Goal: Check status: Check status

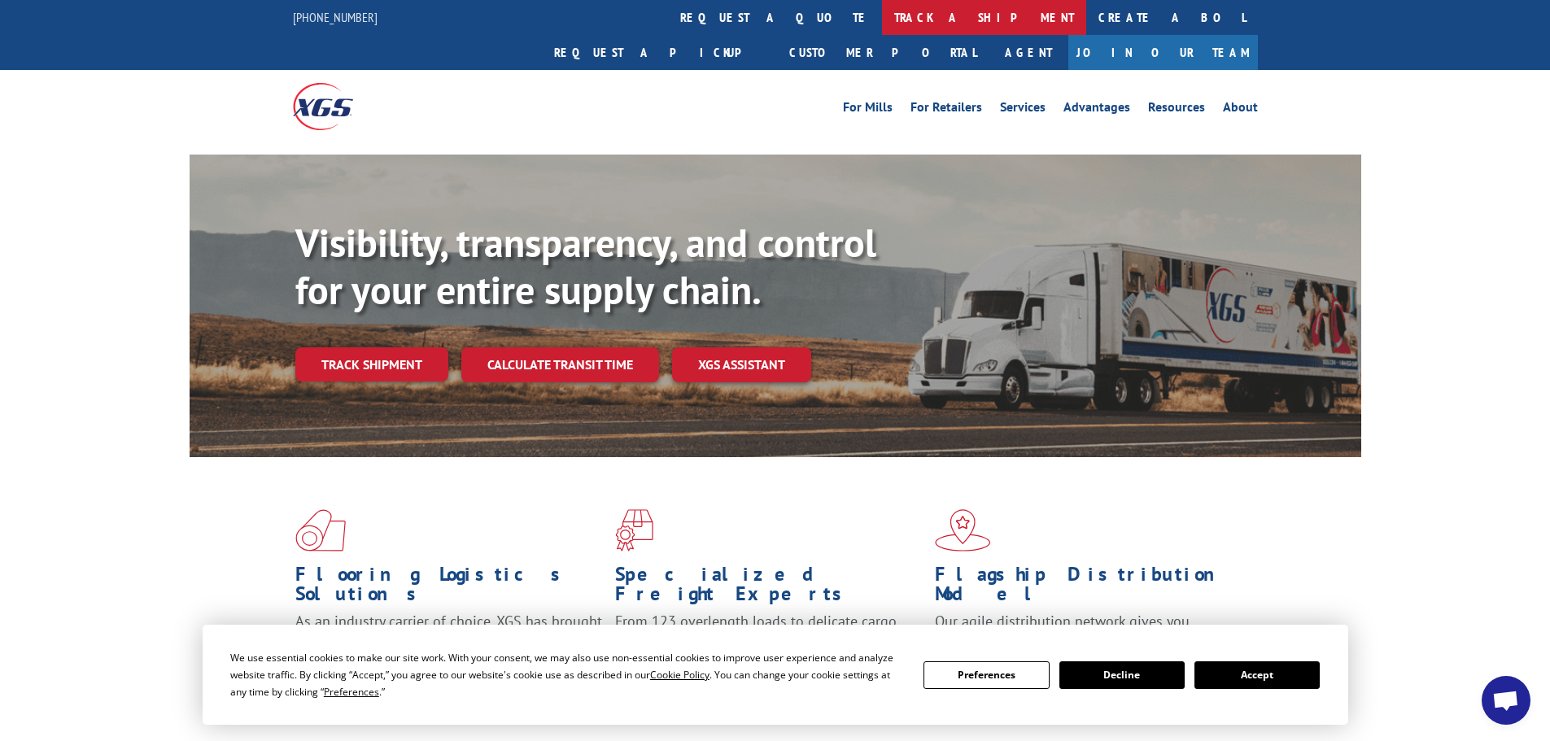
click at [882, 11] on link "track a shipment" at bounding box center [984, 17] width 204 height 35
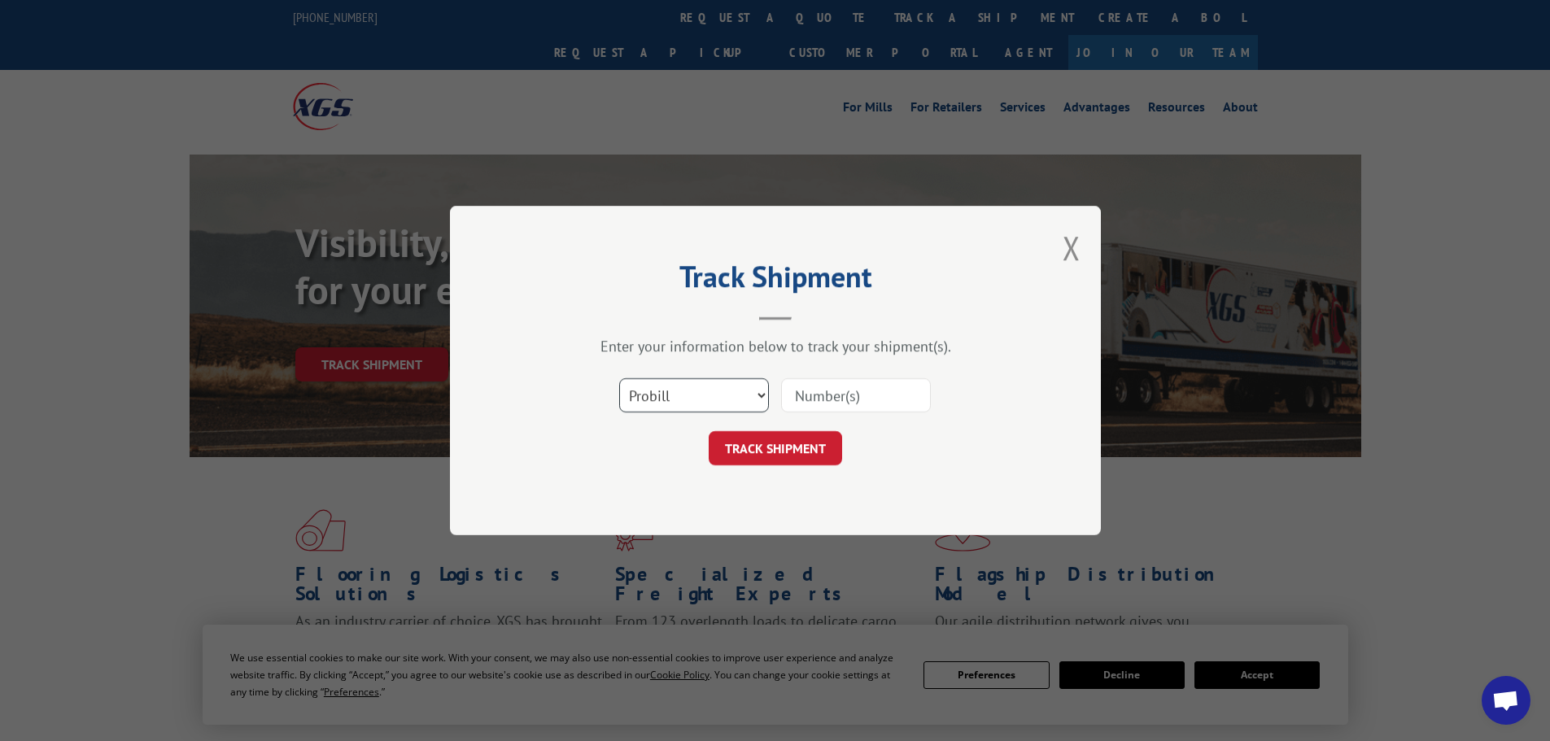
click at [762, 402] on select "Select category... Probill BOL PO" at bounding box center [694, 395] width 150 height 34
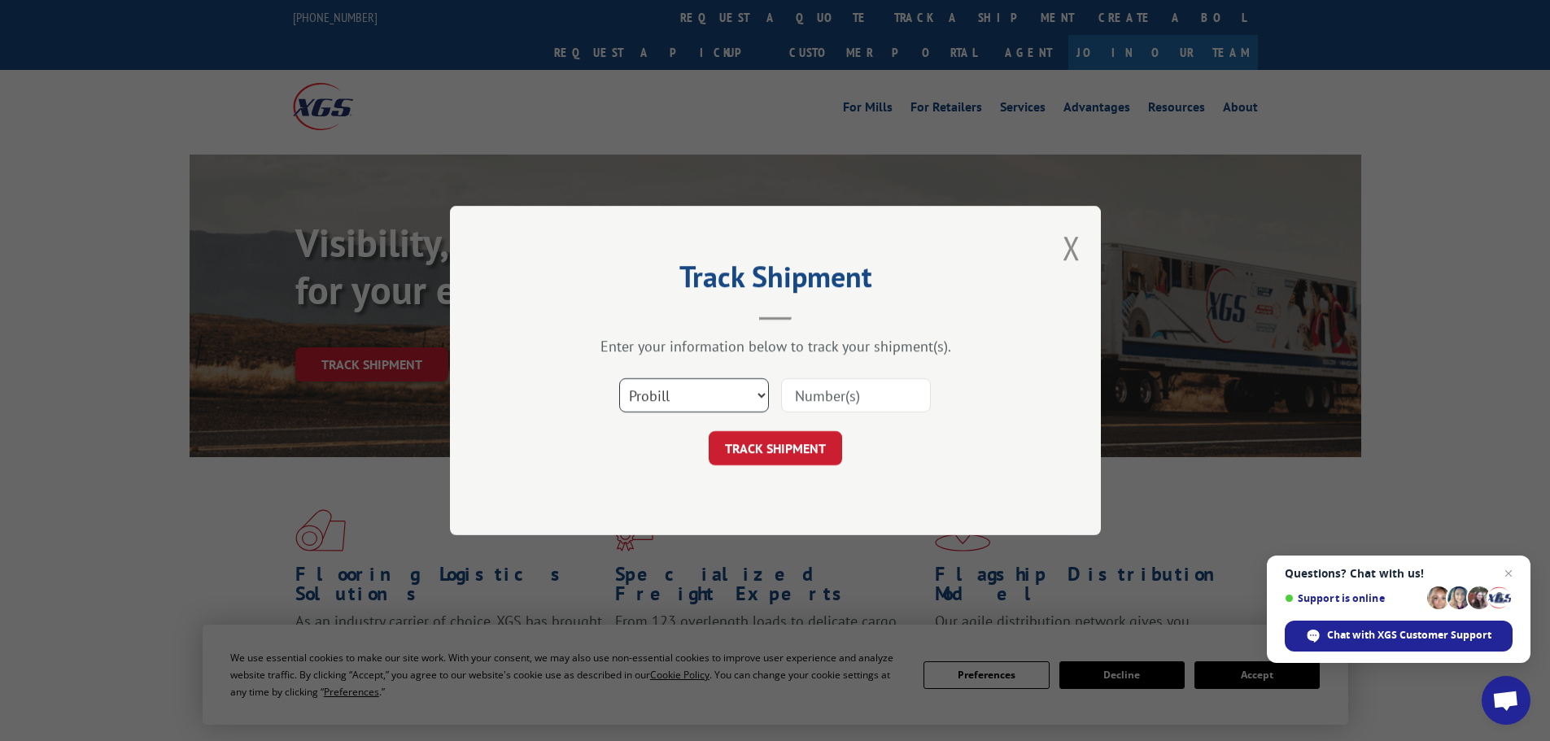
click at [619, 378] on select "Select category... Probill BOL PO" at bounding box center [694, 395] width 150 height 34
click at [812, 407] on input at bounding box center [856, 395] width 150 height 34
paste input "68567463-2"
type input "685674632"
click at [780, 451] on button "TRACK SHIPMENT" at bounding box center [775, 448] width 133 height 34
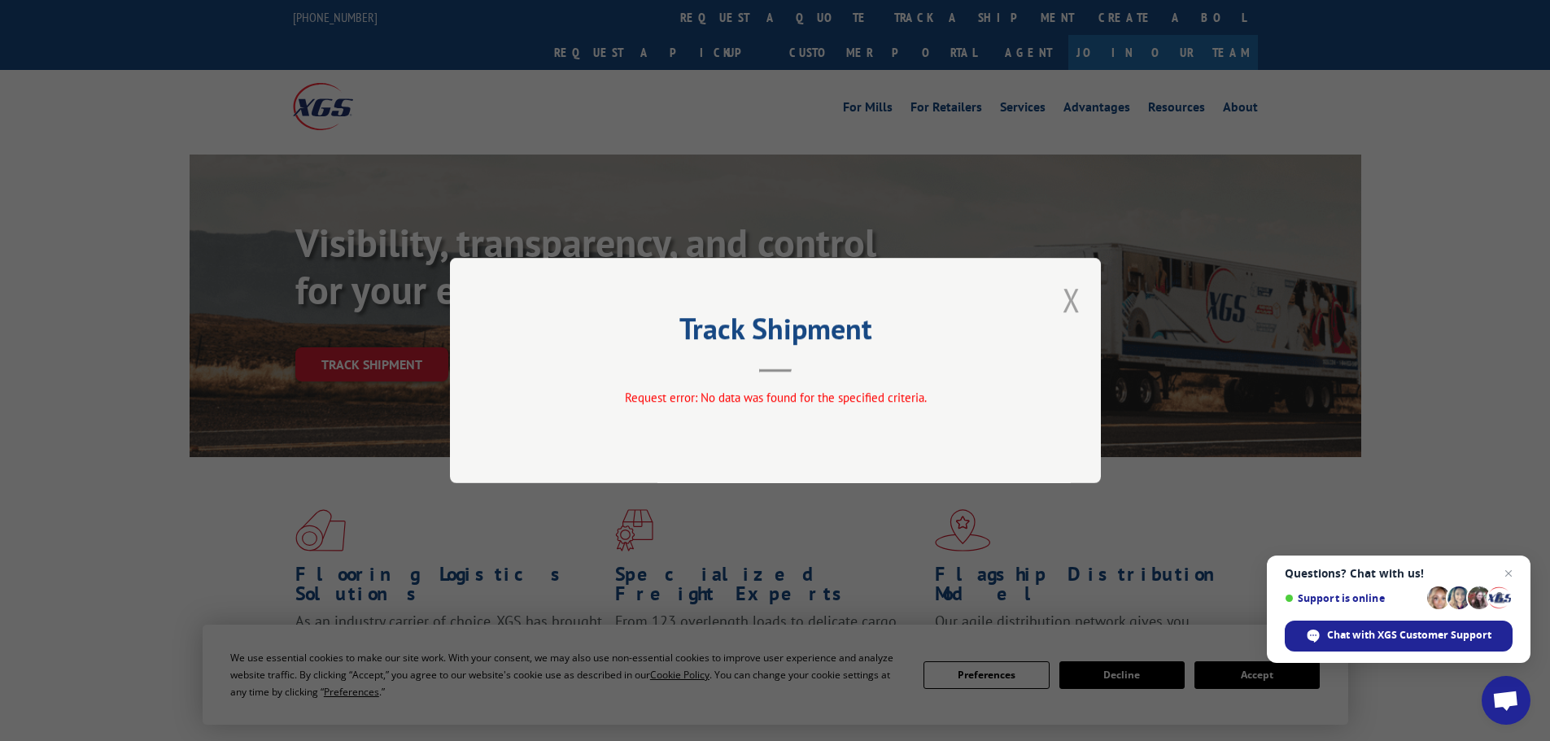
click at [1075, 299] on button "Close modal" at bounding box center [1072, 299] width 18 height 43
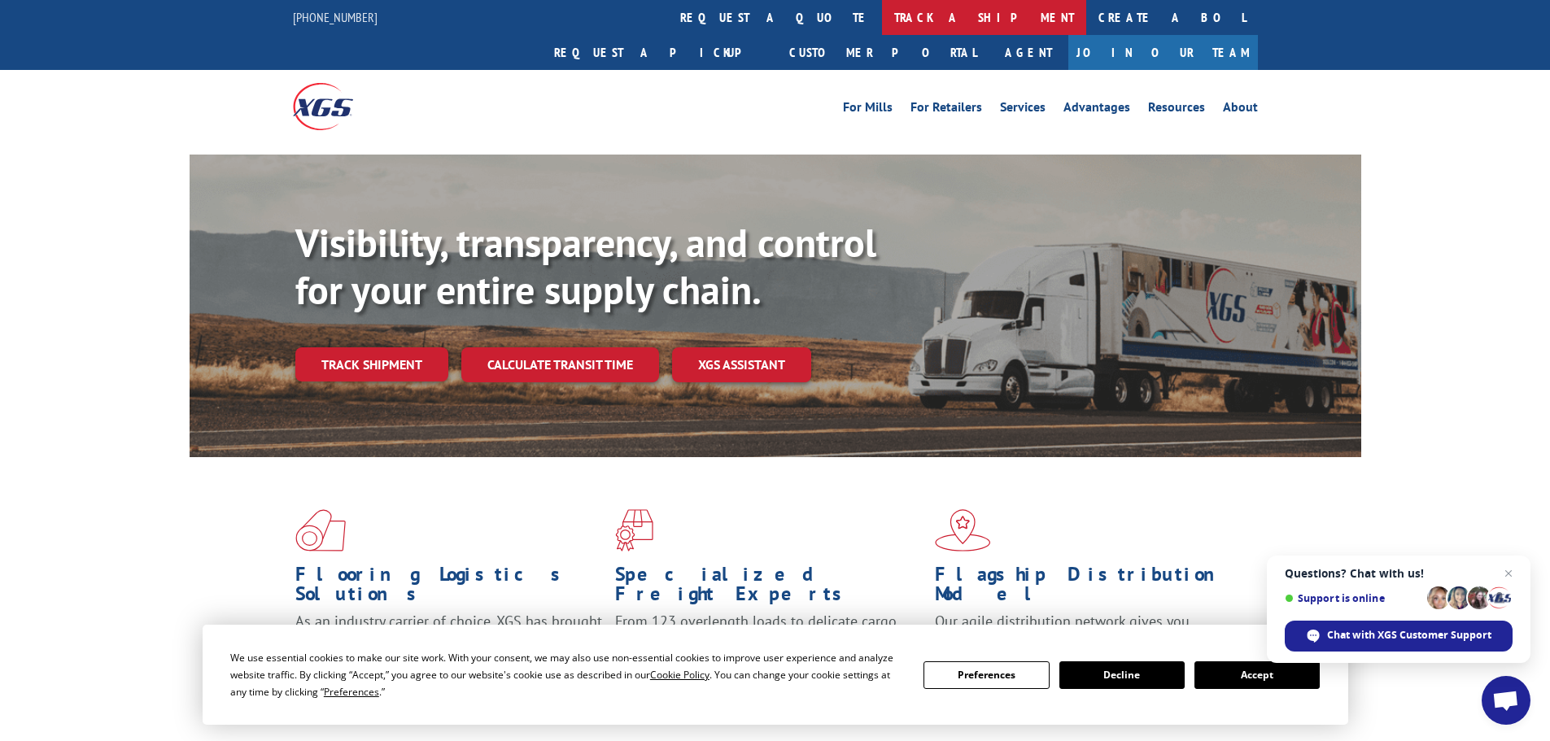
click at [882, 19] on link "track a shipment" at bounding box center [984, 17] width 204 height 35
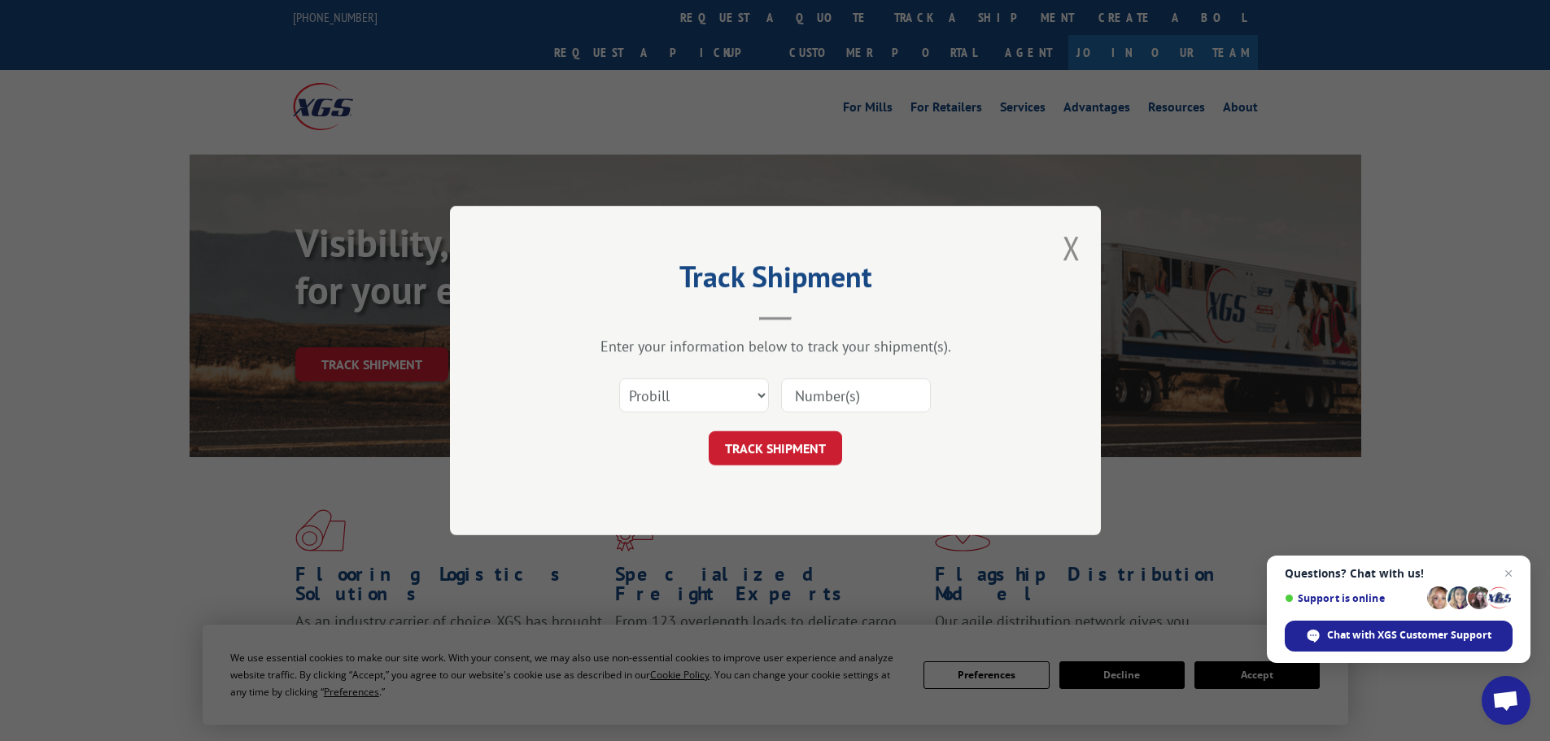
click at [828, 388] on input at bounding box center [856, 395] width 150 height 34
paste input "68567463-2"
type input "68567463"
click at [773, 452] on button "TRACK SHIPMENT" at bounding box center [775, 448] width 133 height 34
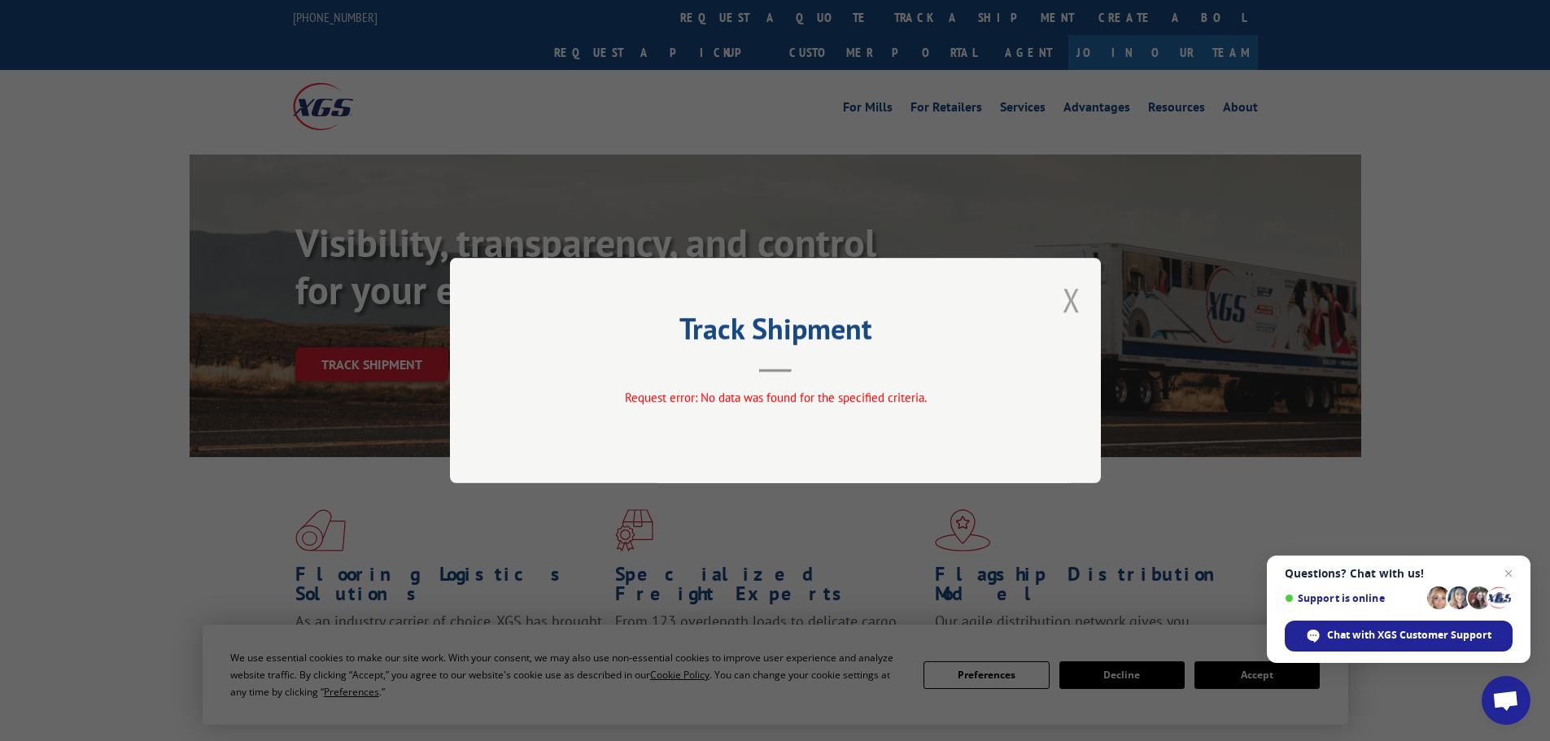
click at [1076, 299] on button "Close modal" at bounding box center [1072, 299] width 18 height 43
